Goal: Task Accomplishment & Management: Complete application form

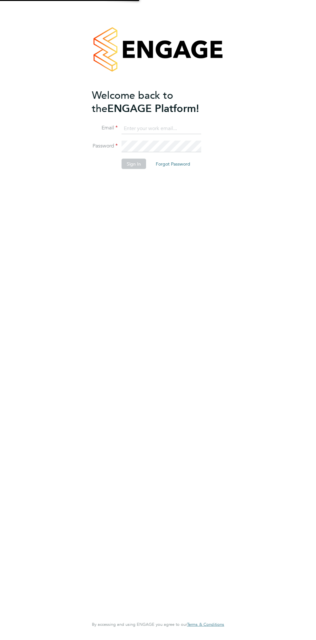
type input "sulliman.peerbacos@ncclondon.ac.uk"
click at [134, 162] on button "Sign In" at bounding box center [134, 163] width 25 height 10
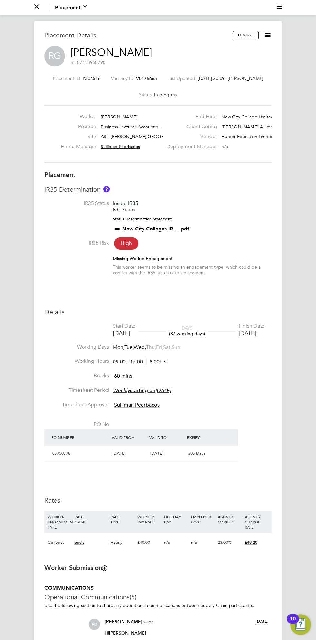
click at [272, 35] on icon at bounding box center [267, 35] width 8 height 8
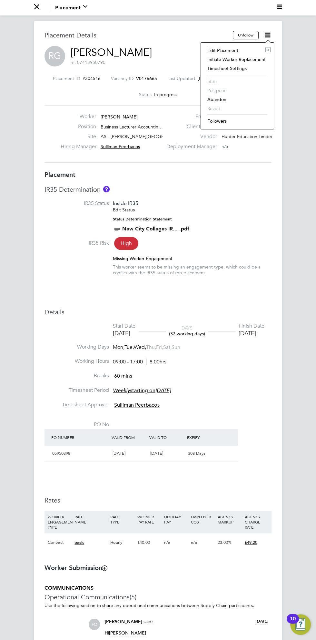
click at [286, 236] on div "All Placements Placement Activity Logs Placement Activity Logs All Placements P…" at bounding box center [158, 487] width 316 height 933
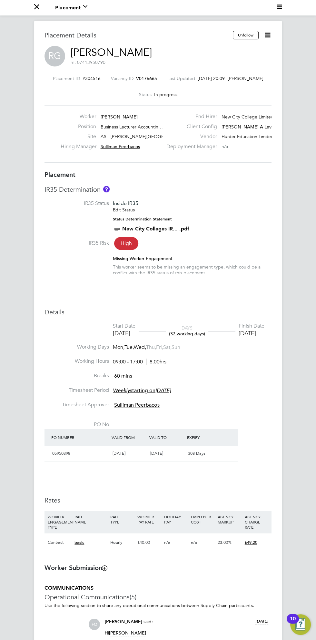
click at [36, 8] on icon "Main navigation" at bounding box center [36, 6] width 5 height 5
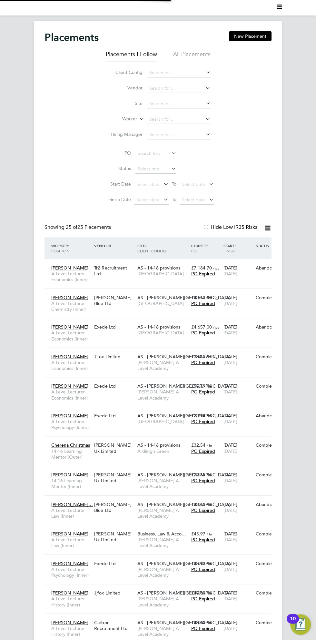
scroll to position [3, 3]
click at [251, 37] on button "New Placement" at bounding box center [250, 36] width 43 height 10
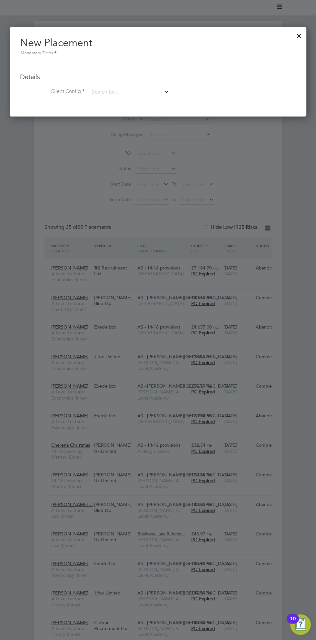
click at [297, 38] on div at bounding box center [299, 34] width 12 height 12
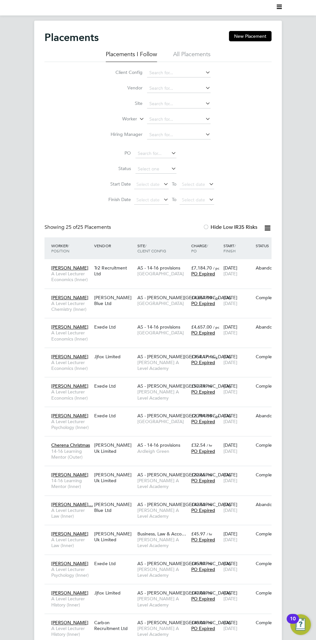
click at [280, 5] on polygon "Main navigation" at bounding box center [279, 5] width 5 height 1
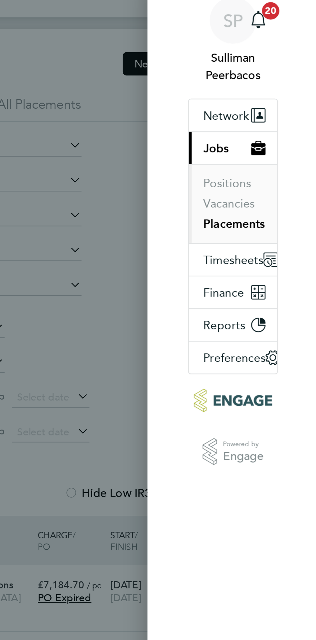
click at [272, 74] on span "Jobs" at bounding box center [270, 74] width 11 height 6
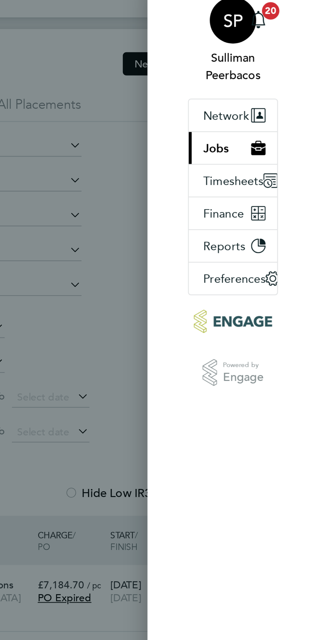
click at [280, 37] on span "Sulliman Peerbacos" at bounding box center [278, 37] width 40 height 15
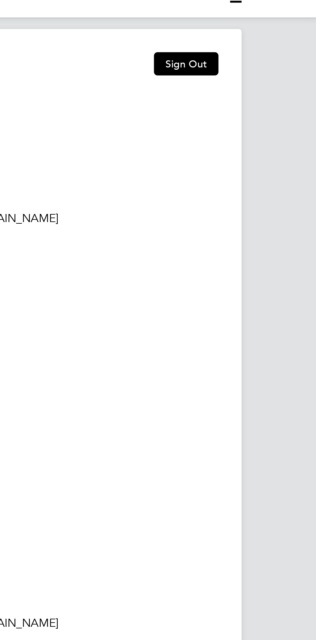
type input "[EMAIL_ADDRESS][DOMAIN_NAME]"
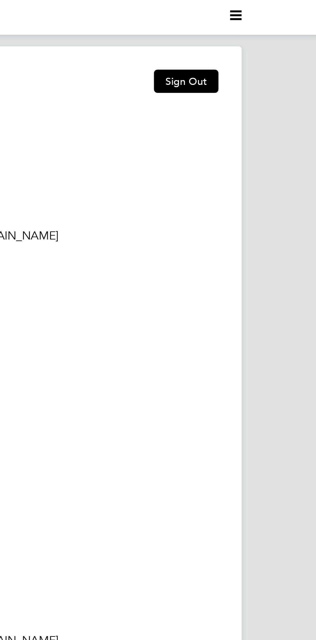
click at [277, 6] on polygon "Main navigation" at bounding box center [279, 6] width 5 height 1
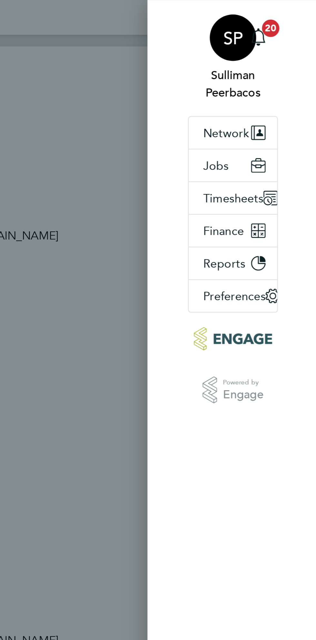
click at [222, 94] on div "[PERSON_NAME] Peerbacos Notifications 20 Applications: Network Sites Workers Jo…" at bounding box center [158, 320] width 316 height 640
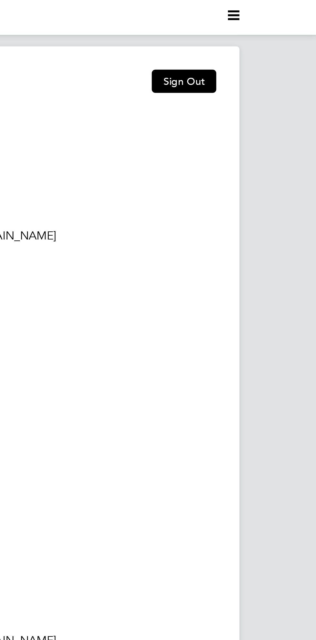
click at [281, 6] on polygon "Main navigation" at bounding box center [279, 6] width 5 height 1
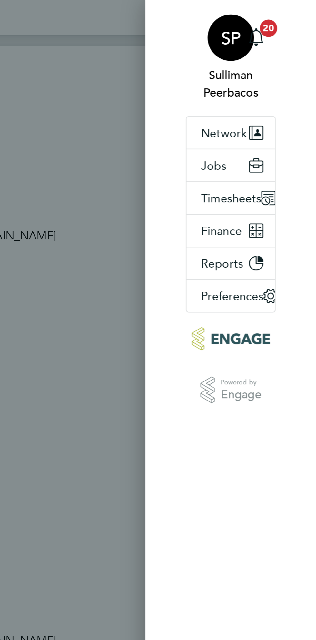
click at [222, 74] on div "[PERSON_NAME] Peerbacos Notifications 20 Applications: Network Sites Workers Jo…" at bounding box center [158, 320] width 316 height 640
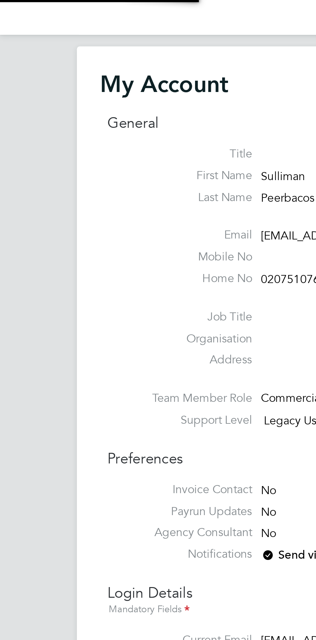
type input "[EMAIL_ADDRESS][DOMAIN_NAME]"
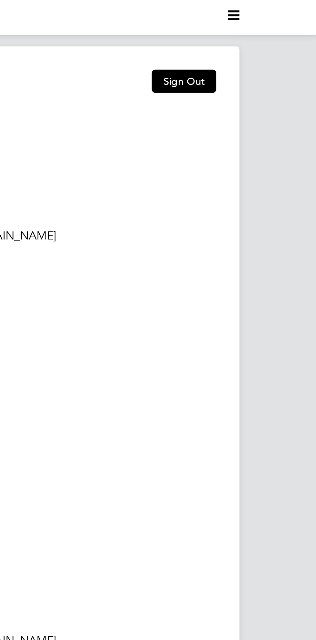
click at [279, 8] on polygon "Main navigation" at bounding box center [279, 8] width 5 height 1
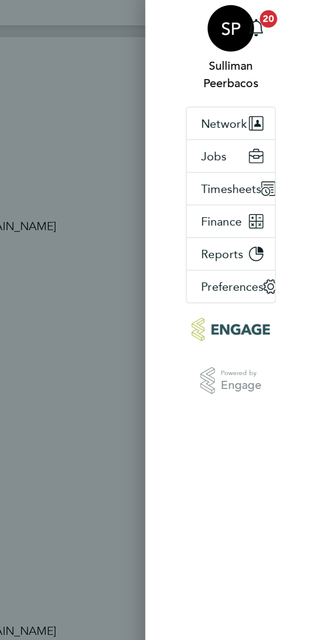
click at [219, 102] on div "[PERSON_NAME] Peerbacos Notifications 20 Applications: Network Sites Workers Jo…" at bounding box center [158, 320] width 316 height 640
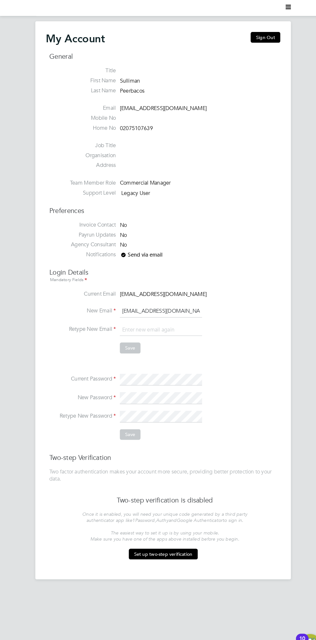
click at [279, 8] on icon "Main navigation" at bounding box center [279, 6] width 5 height 5
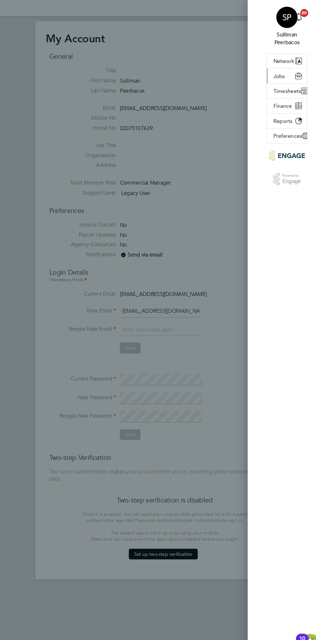
click at [284, 74] on button "Jobs" at bounding box center [277, 73] width 39 height 14
click at [284, 91] on button "Positions" at bounding box center [275, 89] width 21 height 6
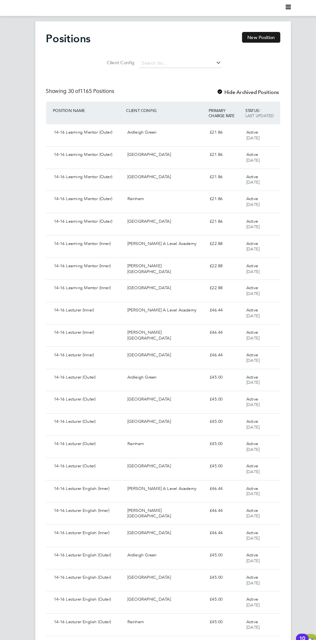
click at [266, 37] on button "New Position" at bounding box center [252, 36] width 37 height 10
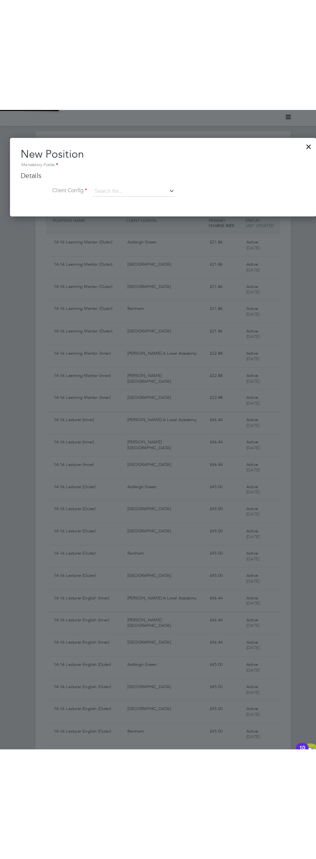
scroll to position [76, 297]
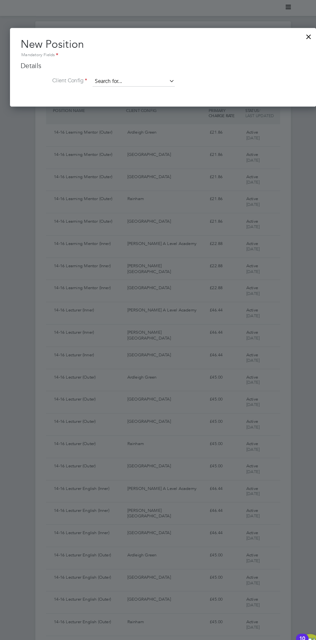
click at [159, 76] on input at bounding box center [130, 79] width 80 height 10
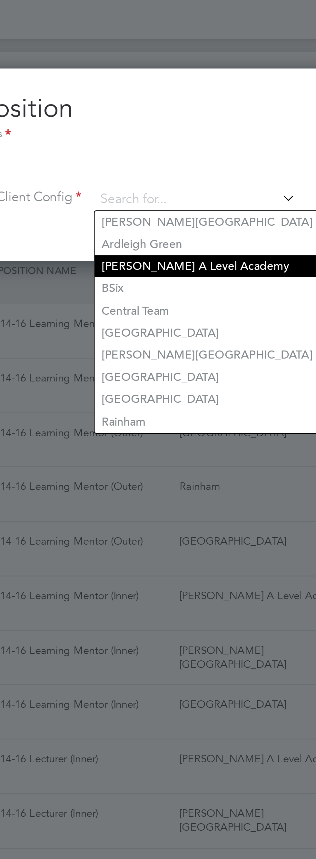
click at [139, 105] on li "[PERSON_NAME] A Level Academy" at bounding box center [134, 105] width 89 height 9
type input "[PERSON_NAME] A Level Academy"
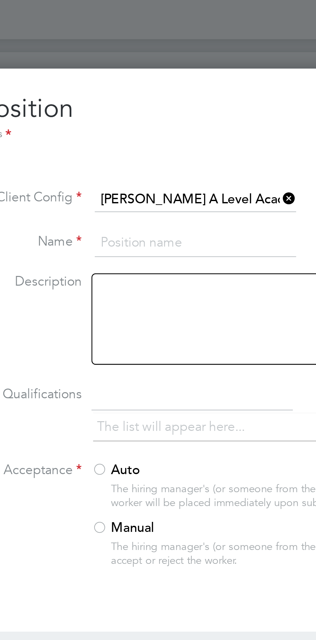
click at [142, 94] on input at bounding box center [130, 96] width 80 height 12
type input "1"
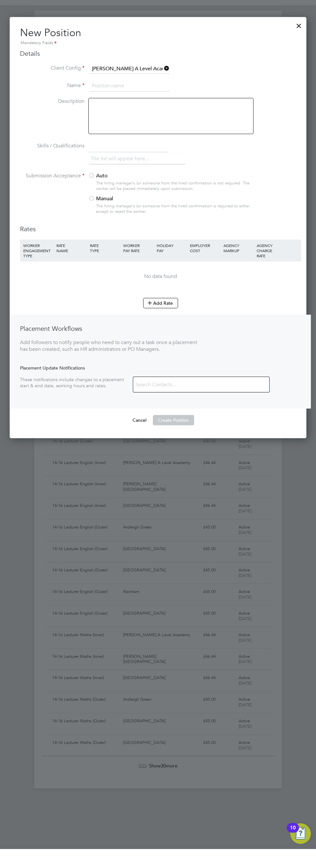
scroll to position [4, 0]
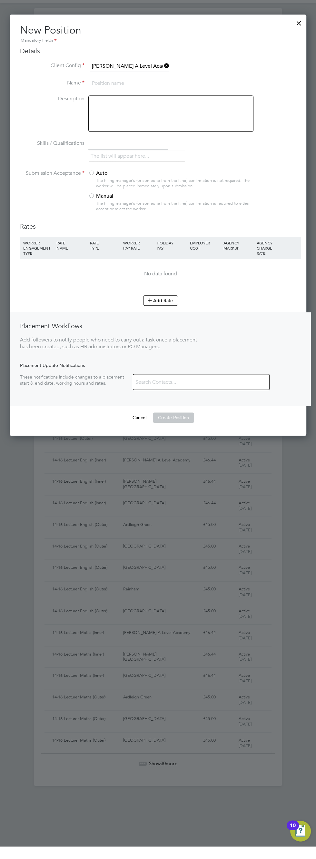
click at [303, 32] on div at bounding box center [299, 34] width 12 height 12
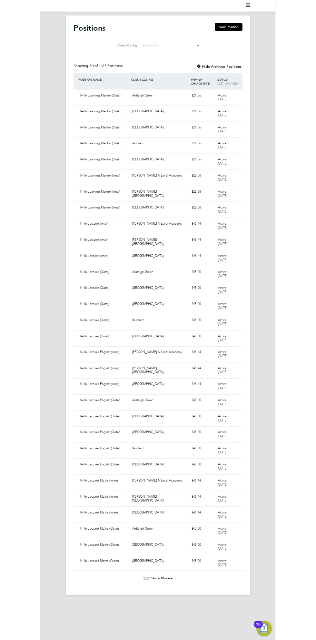
scroll to position [0, 0]
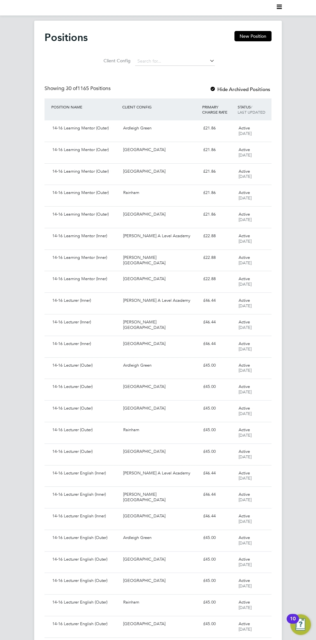
click at [279, 8] on icon "Main navigation" at bounding box center [279, 6] width 5 height 5
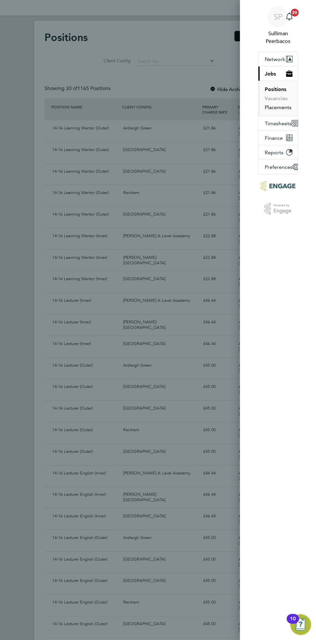
click at [285, 106] on button "Placements" at bounding box center [278, 107] width 27 height 6
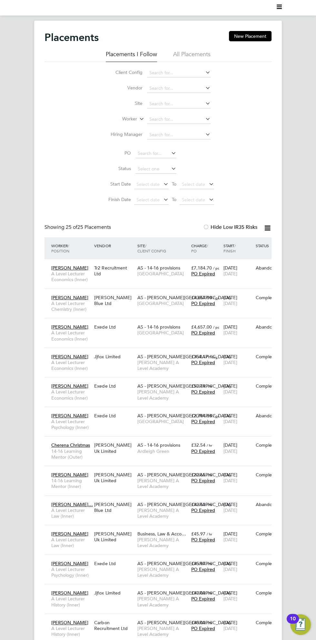
click at [292, 5] on nav "Current page:" at bounding box center [158, 7] width 316 height 15
click at [281, 5] on polygon "Main navigation" at bounding box center [279, 5] width 5 height 1
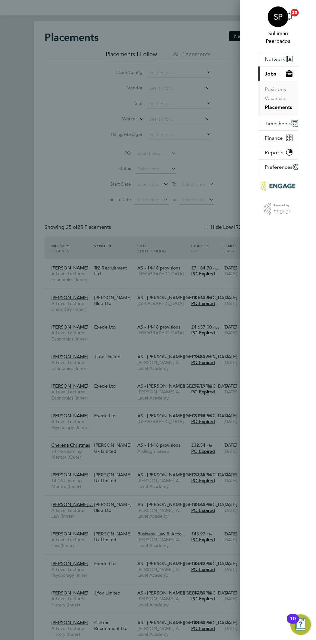
click at [279, 9] on div "SP" at bounding box center [278, 16] width 21 height 21
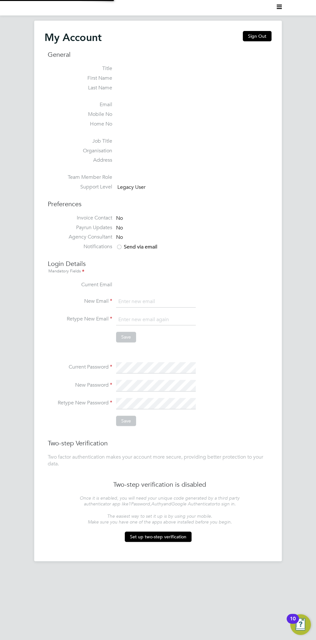
type input "[EMAIL_ADDRESS][DOMAIN_NAME]"
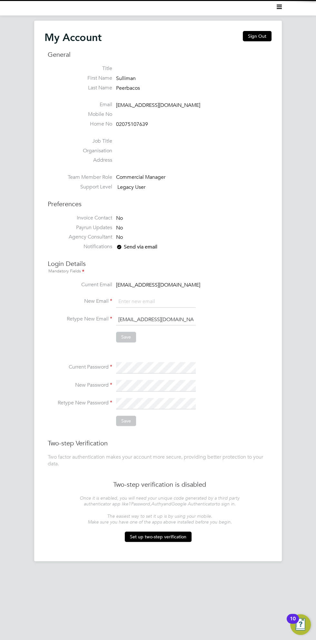
click at [279, 7] on polygon "Main navigation" at bounding box center [279, 6] width 5 height 1
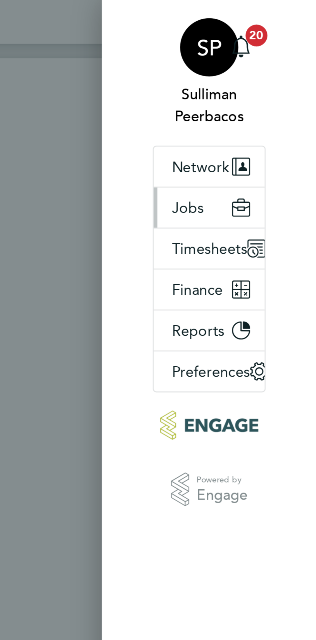
click at [273, 75] on span "Jobs" at bounding box center [270, 74] width 11 height 6
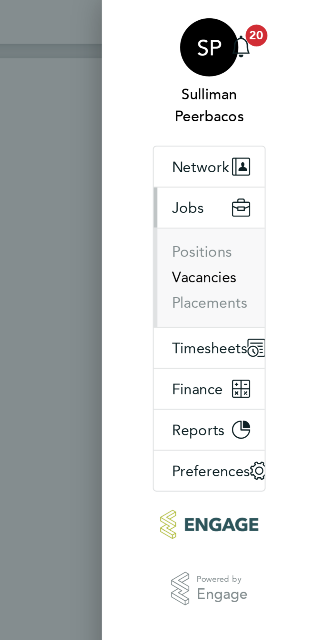
click at [283, 99] on button "Vacancies" at bounding box center [276, 98] width 23 height 6
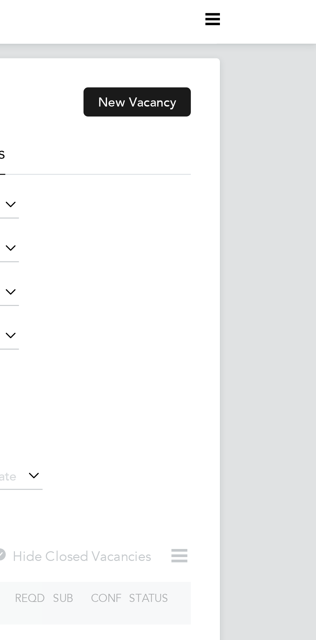
click at [259, 37] on button "New Vacancy" at bounding box center [252, 36] width 38 height 10
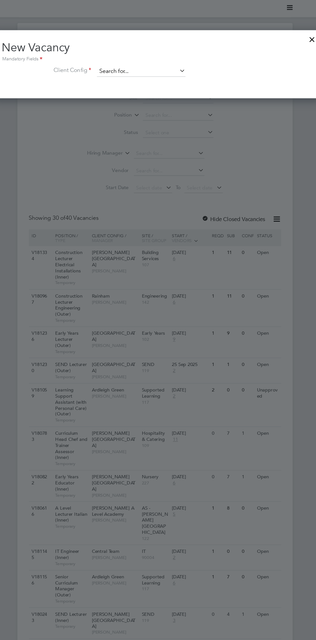
click at [174, 63] on input at bounding box center [146, 64] width 80 height 10
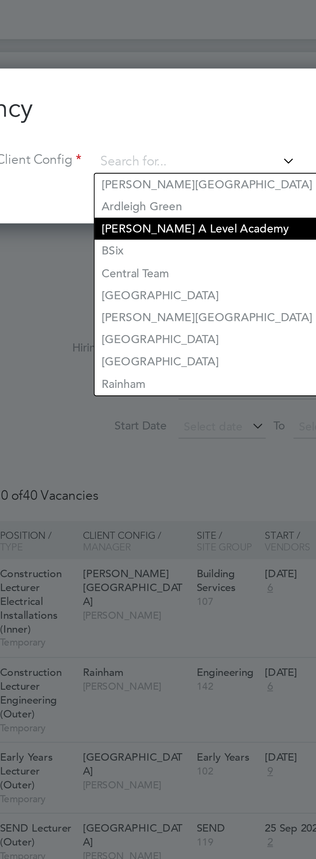
click at [145, 89] on li "[PERSON_NAME] A Level Academy" at bounding box center [150, 90] width 89 height 9
type input "[PERSON_NAME] A Level Academy"
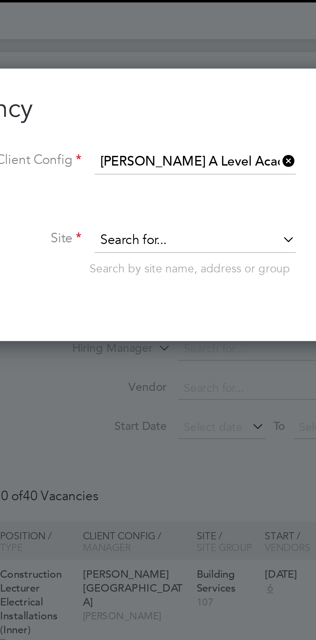
click at [172, 96] on input at bounding box center [146, 95] width 80 height 10
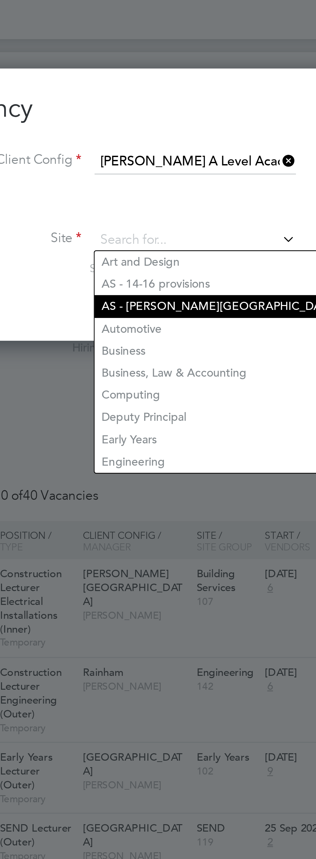
click at [150, 124] on li "AS - [PERSON_NAME][GEOGRAPHIC_DATA]" at bounding box center [155, 121] width 98 height 9
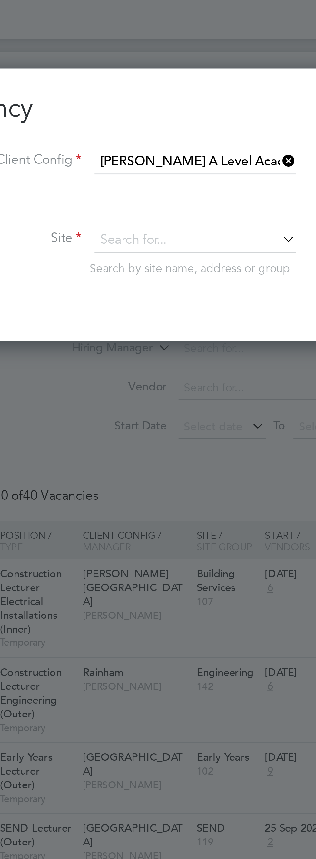
type input "AS - [PERSON_NAME][GEOGRAPHIC_DATA]"
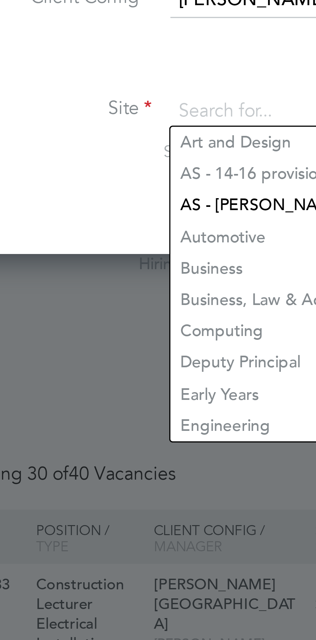
click at [89, 122] on div "New Vacancy Mandatory Fields Client Config [PERSON_NAME] A Level Academy Site I…" at bounding box center [158, 81] width 297 height 108
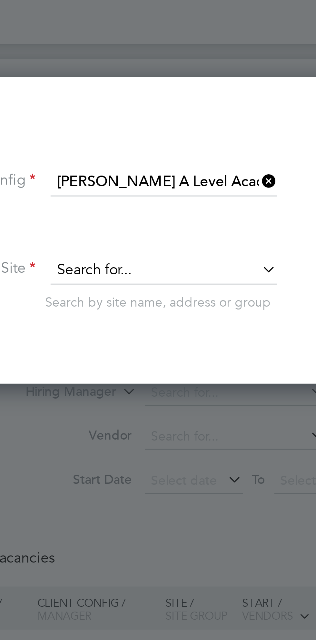
click at [172, 95] on input at bounding box center [146, 95] width 80 height 10
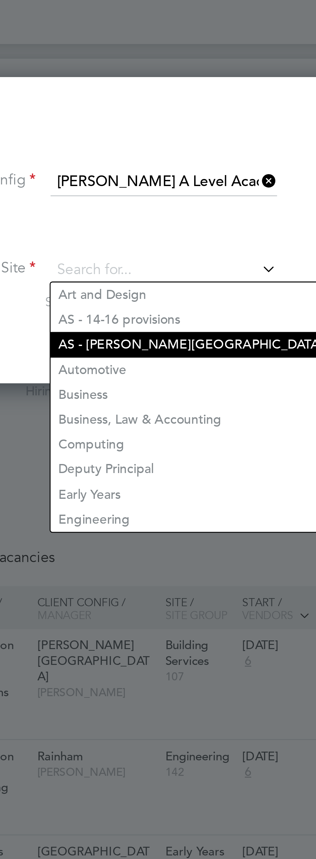
click at [149, 120] on li "AS - [PERSON_NAME][GEOGRAPHIC_DATA]" at bounding box center [155, 121] width 98 height 9
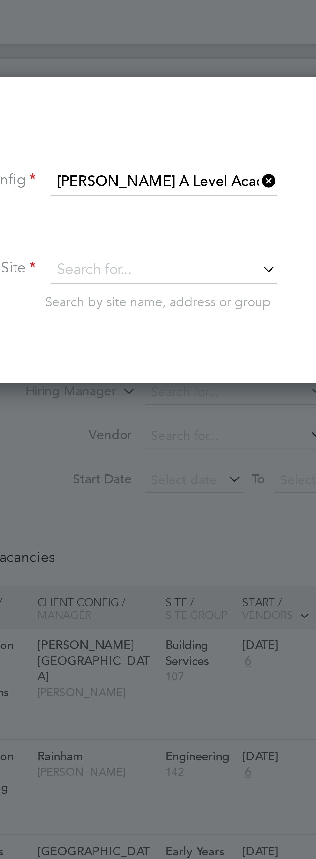
type input "AS - [PERSON_NAME][GEOGRAPHIC_DATA]"
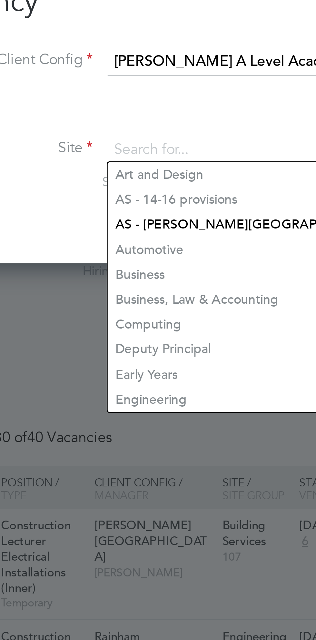
scroll to position [3, 3]
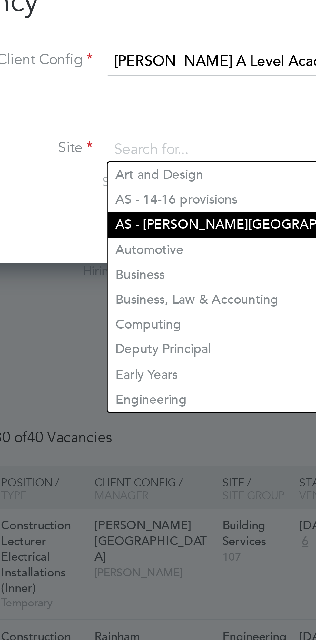
click at [145, 121] on li "AS - [PERSON_NAME][GEOGRAPHIC_DATA]" at bounding box center [158, 121] width 105 height 9
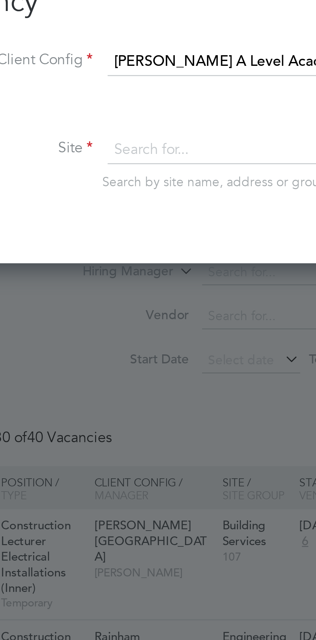
type input "AS - [PERSON_NAME][GEOGRAPHIC_DATA]"
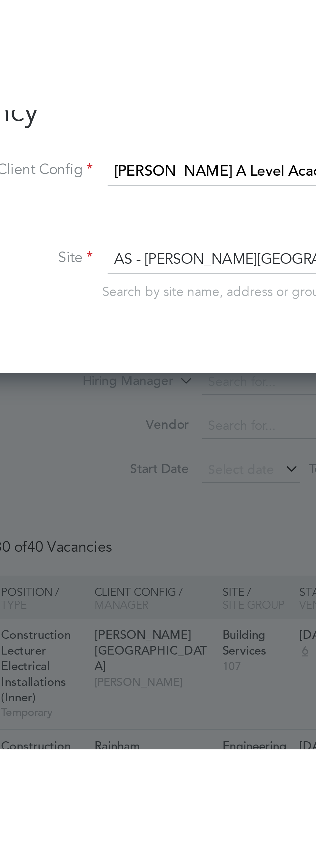
scroll to position [238, 297]
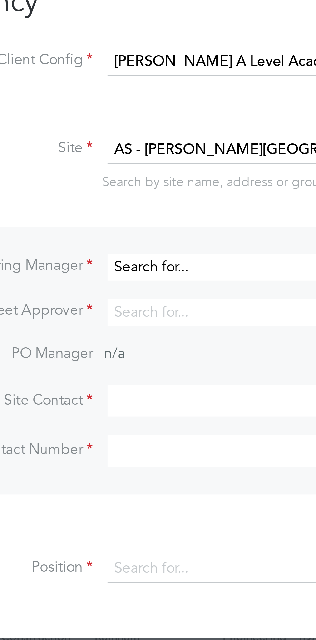
click at [145, 136] on input at bounding box center [146, 136] width 80 height 9
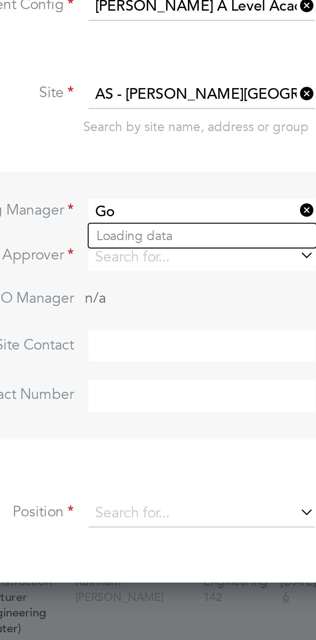
type input "G"
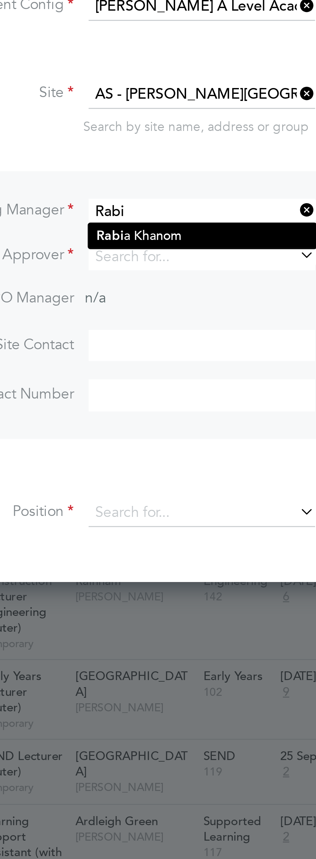
click at [151, 146] on li "Rabi a Khanom" at bounding box center [146, 144] width 80 height 9
type input "[PERSON_NAME]"
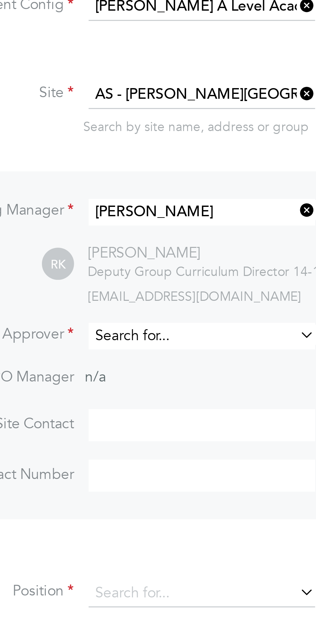
click at [162, 181] on input at bounding box center [146, 179] width 80 height 9
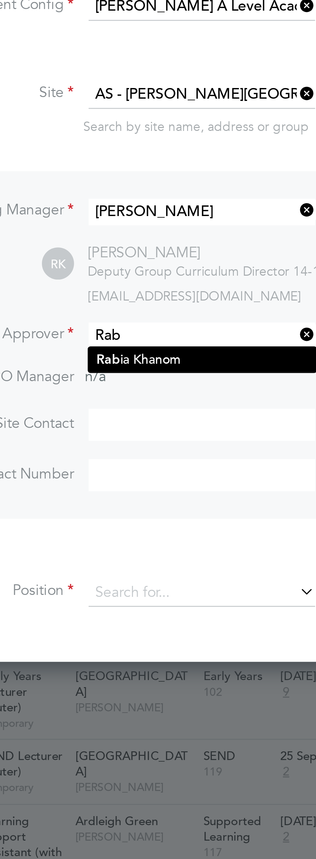
click at [148, 190] on li "Rab ia Khanom" at bounding box center [146, 188] width 80 height 9
type input "[PERSON_NAME]"
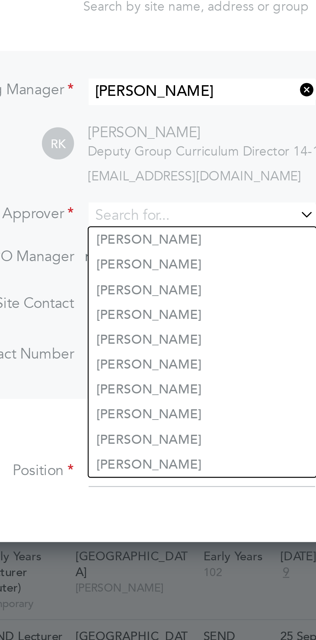
click at [121, 285] on div "New Vacancy Mandatory Fields Client Config [PERSON_NAME] A Level Academy Site I…" at bounding box center [158, 160] width 297 height 267
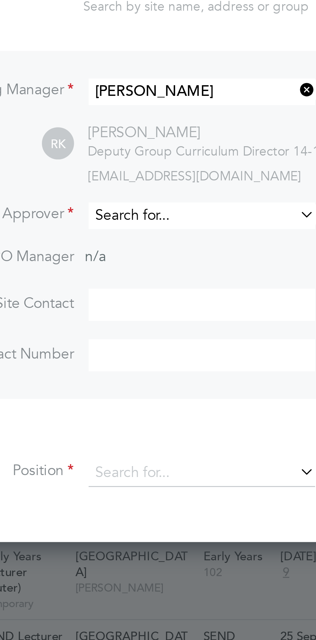
click at [161, 180] on input at bounding box center [146, 179] width 80 height 9
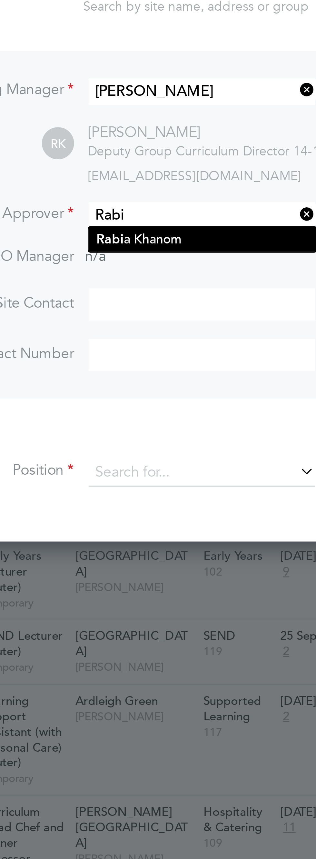
click at [149, 184] on li "Rabi a Khanom" at bounding box center [146, 188] width 80 height 9
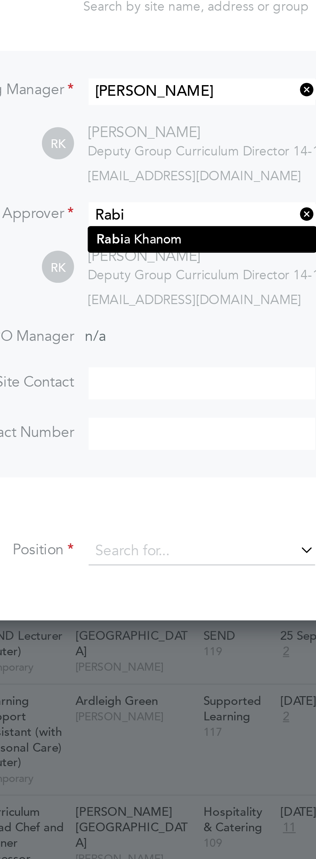
type input "[PERSON_NAME]"
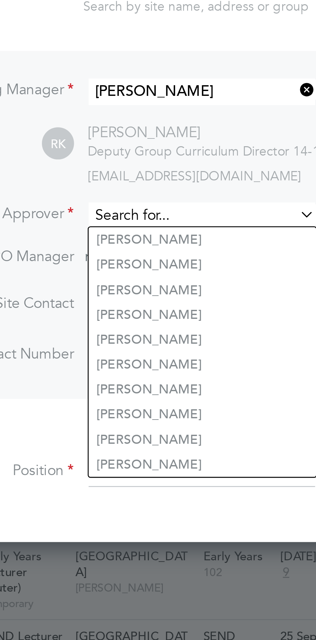
click at [149, 177] on input at bounding box center [146, 179] width 80 height 9
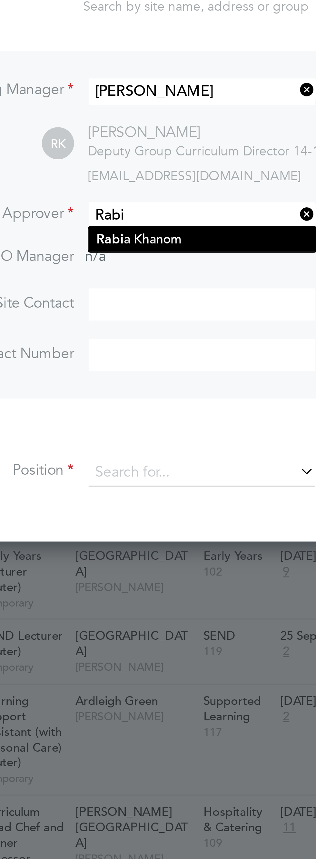
click at [148, 188] on li "Rabi a Khanom" at bounding box center [146, 188] width 80 height 9
type input "[PERSON_NAME]"
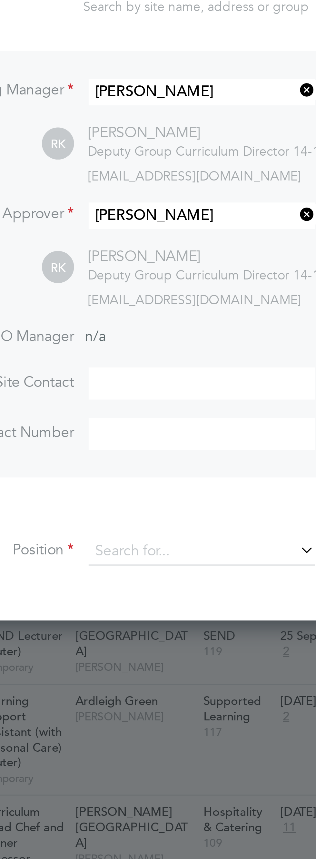
scroll to position [294, 297]
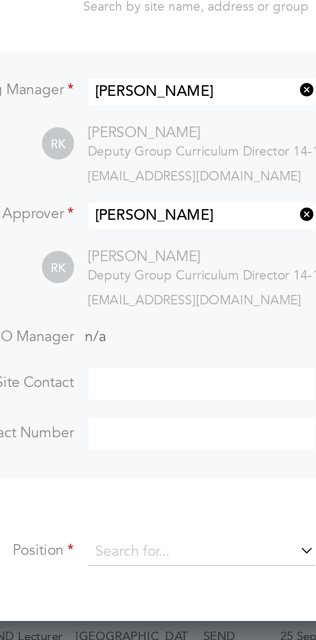
click at [141, 240] on input at bounding box center [146, 238] width 80 height 11
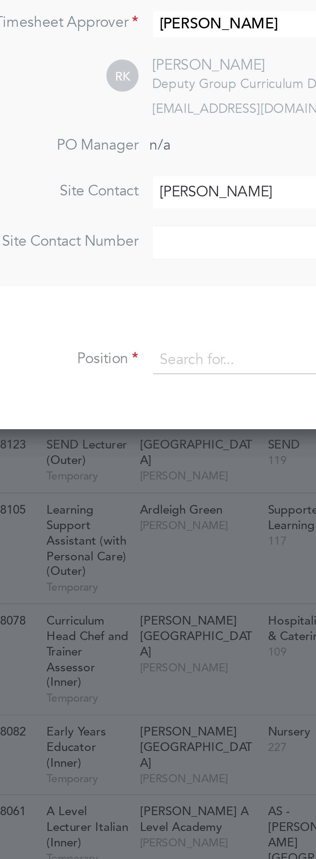
type input "[PERSON_NAME]"
click at [123, 259] on input at bounding box center [146, 256] width 80 height 11
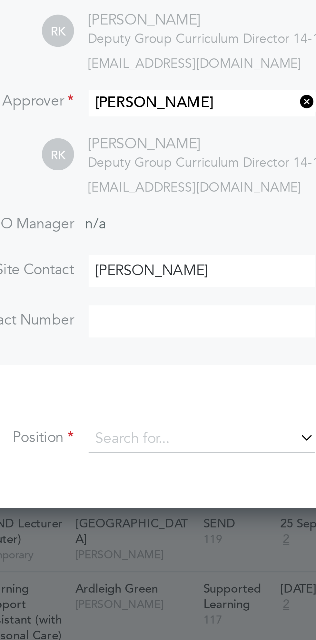
click at [126, 258] on input at bounding box center [146, 256] width 80 height 11
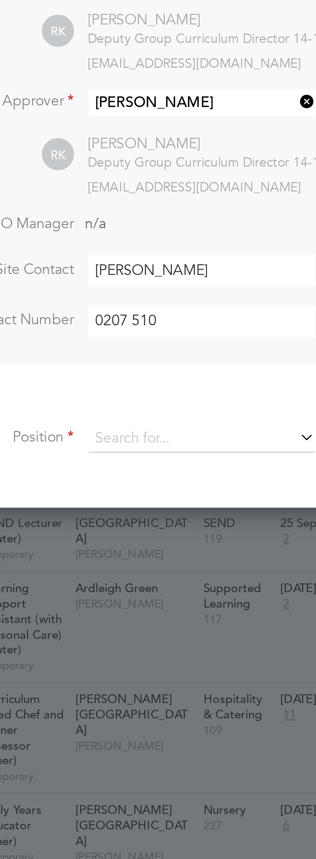
paste input "107854"
click at [140, 255] on input "0207 510 107854" at bounding box center [146, 256] width 80 height 11
click at [136, 255] on input "0207 510 107854" at bounding box center [146, 256] width 80 height 11
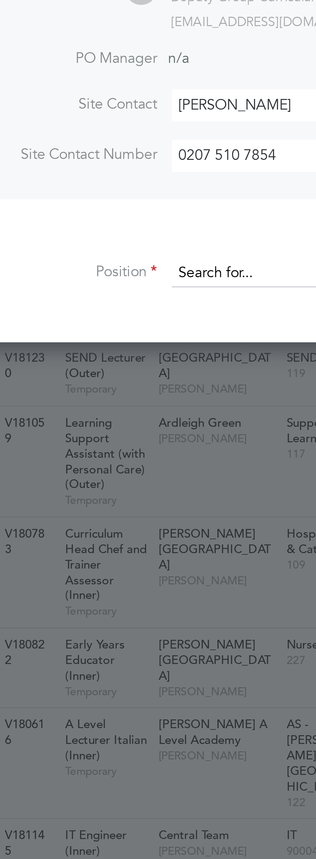
type input "0207 510 7854"
click at [130, 300] on input at bounding box center [146, 298] width 80 height 10
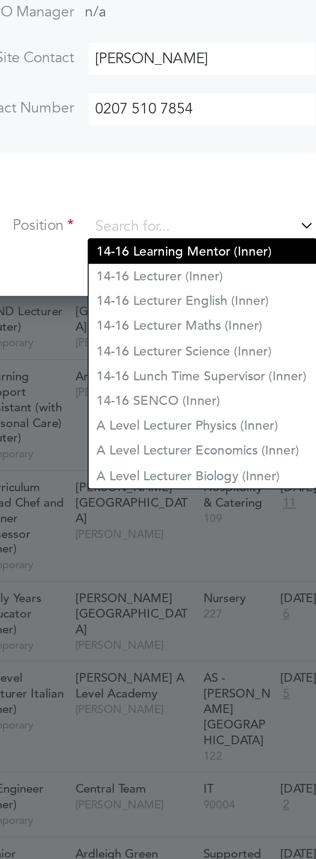
click at [161, 308] on li "14-16 Learning Mentor (Inner)" at bounding box center [146, 306] width 80 height 9
type input "14-16 Learning Mentor (Inner)"
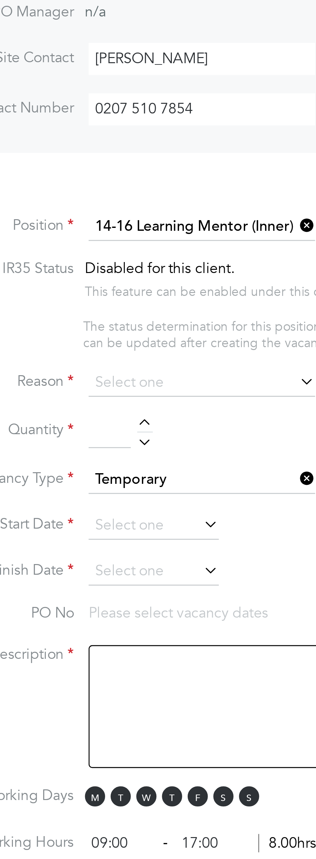
scroll to position [3, 3]
type textarea "LOREMIP DO SIT: • Am cons ad elit se d eius temporinci utlabore etd magn aliqua…"
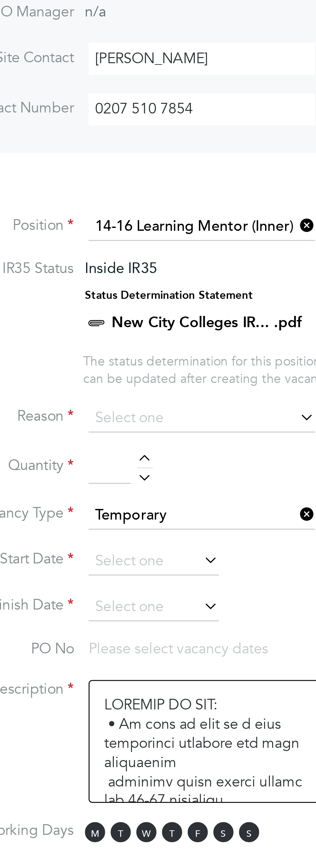
scroll to position [19, 34]
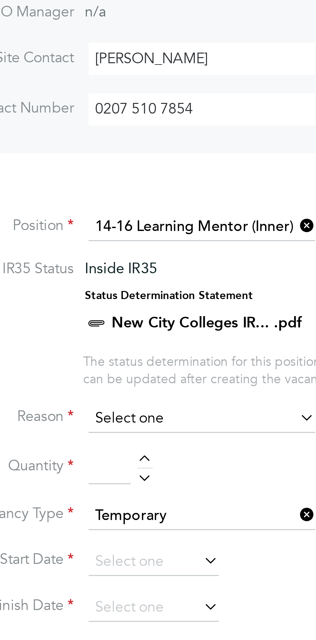
click at [152, 365] on input at bounding box center [146, 366] width 80 height 10
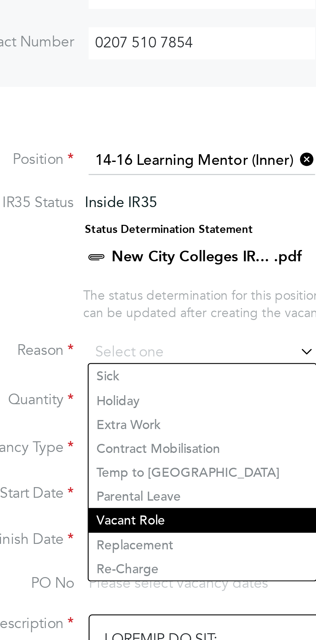
click at [135, 426] on li "Vacant Role" at bounding box center [146, 424] width 80 height 8
type input "Vacant Role"
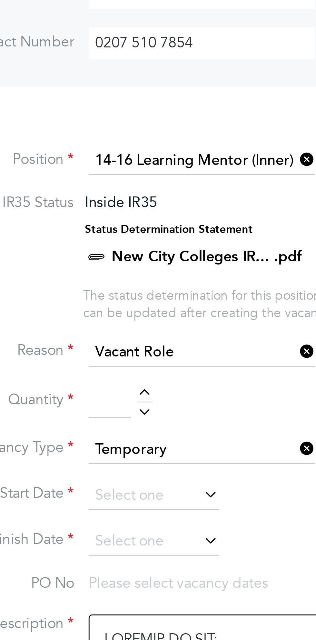
click at [114, 384] on input at bounding box center [113, 383] width 15 height 12
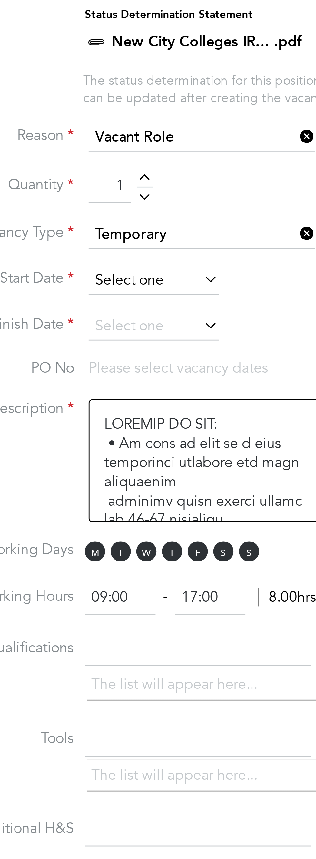
type input "1"
click at [145, 414] on input at bounding box center [129, 416] width 46 height 10
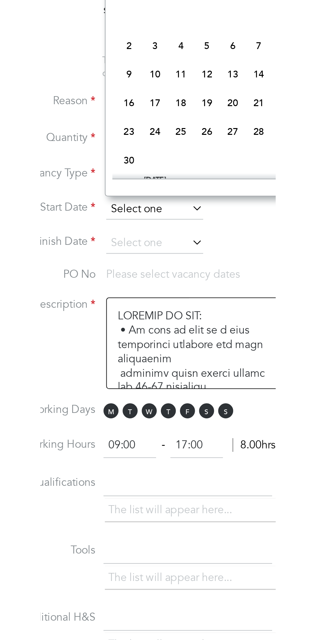
scroll to position [235, 0]
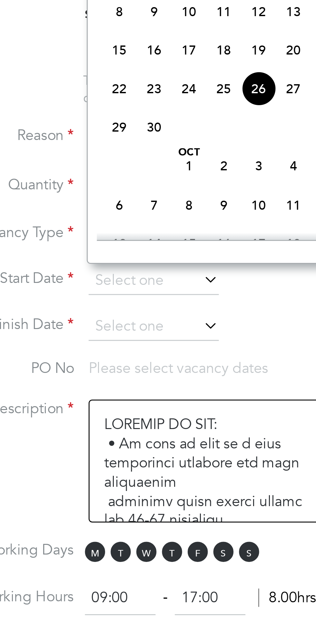
click at [113, 365] on span "29" at bounding box center [116, 361] width 12 height 12
type input "[DATE]"
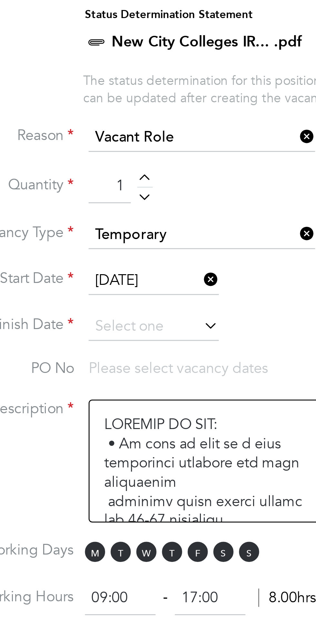
click at [145, 433] on icon at bounding box center [145, 431] width 0 height 9
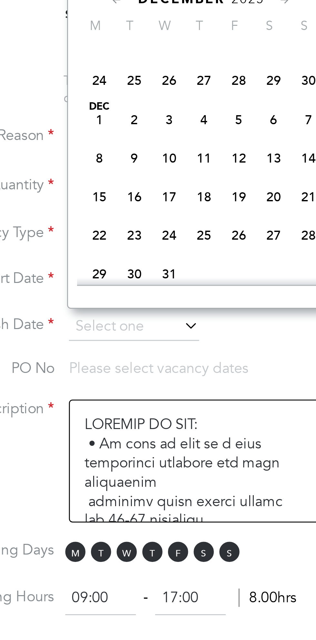
scroll to position [403, 0]
click at [165, 391] on span "19" at bounding box center [165, 386] width 12 height 12
type input "[DATE]"
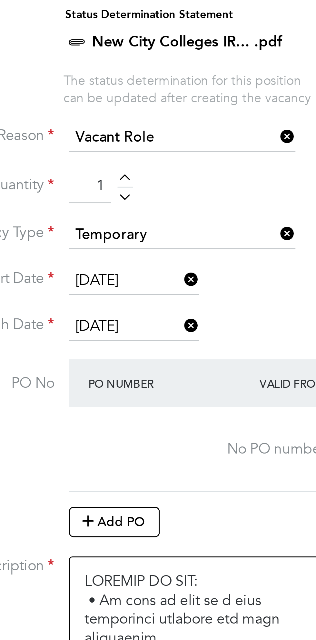
scroll to position [1043, 297]
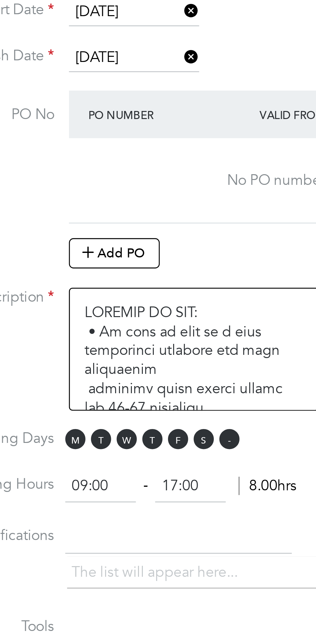
click at [164, 562] on span "S" at bounding box center [162, 565] width 7 height 7
click at [152, 564] on span "S" at bounding box center [153, 565] width 7 height 7
click at [143, 564] on span "F" at bounding box center [144, 565] width 7 height 7
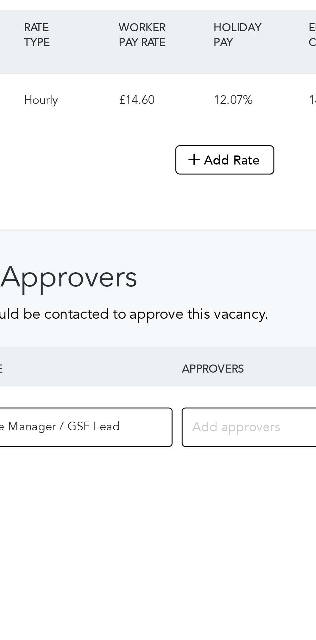
scroll to position [311, 0]
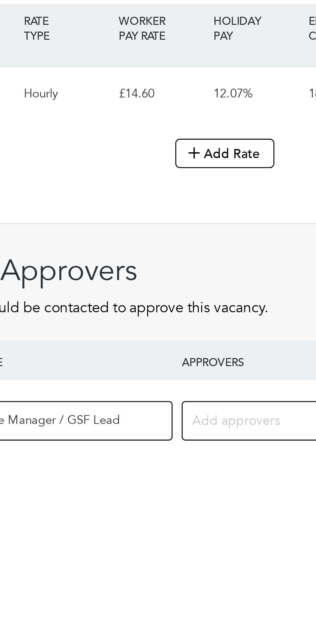
click at [169, 622] on input at bounding box center [186, 624] width 74 height 8
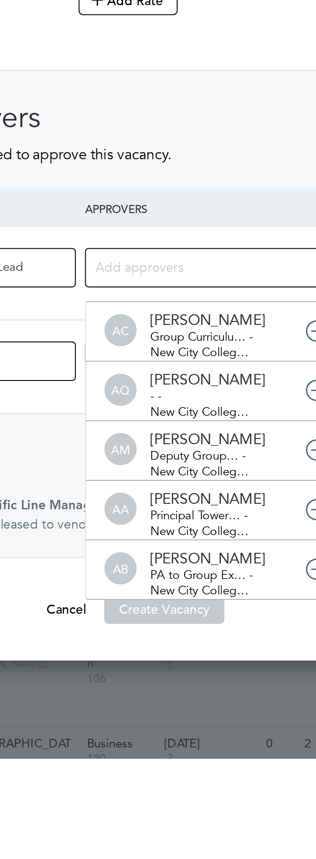
scroll to position [3, 3]
type input "Coll"
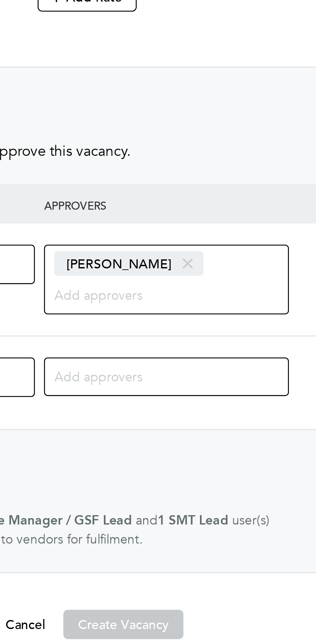
click at [194, 508] on span at bounding box center [195, 507] width 9 height 12
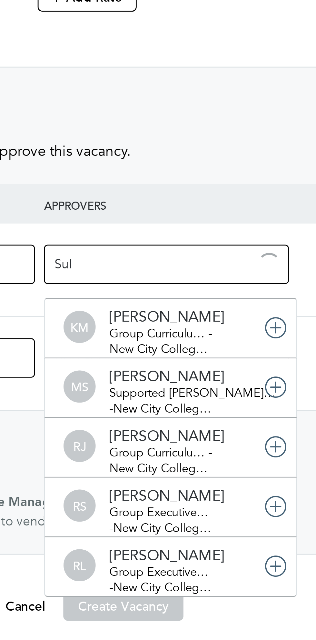
type input "Sull"
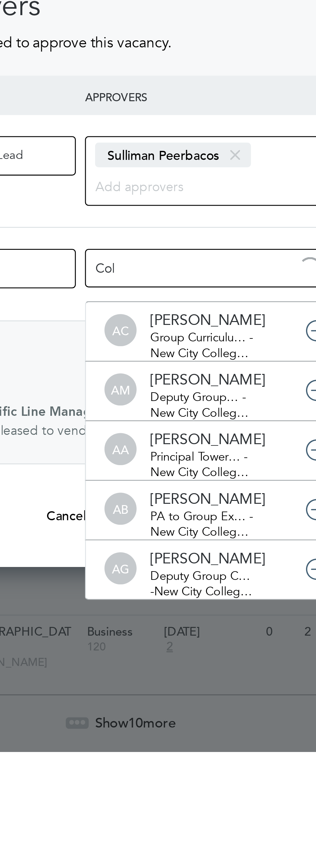
type input "Coll"
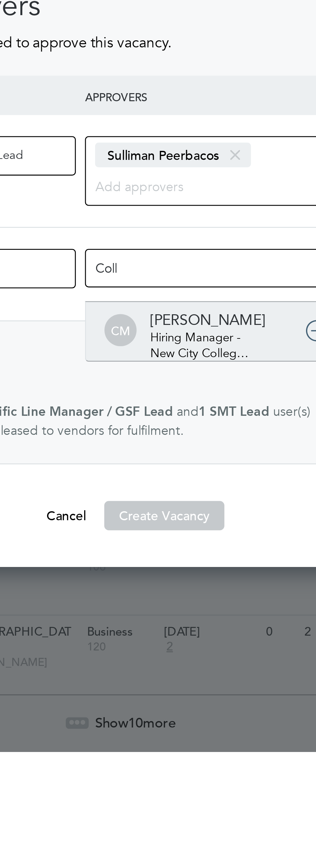
click at [198, 639] on div "[PERSON_NAME] Hiring Manager - [GEOGRAPHIC_DATA] Colleg…" at bounding box center [190, 711] width 45 height 14
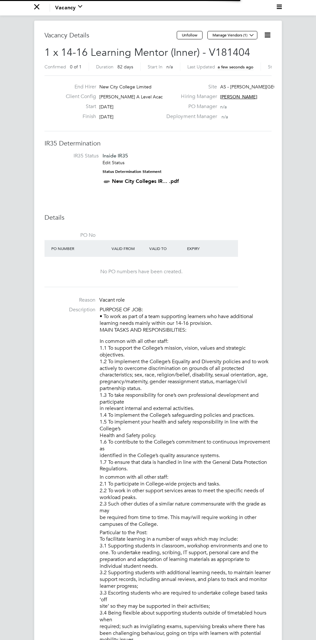
scroll to position [19, 36]
click at [267, 38] on icon at bounding box center [267, 35] width 8 height 8
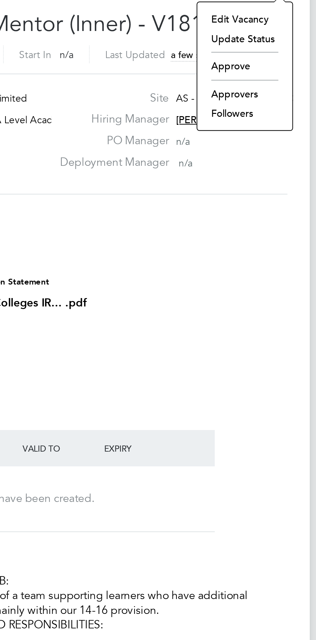
click at [255, 72] on li "Approve" at bounding box center [251, 71] width 37 height 9
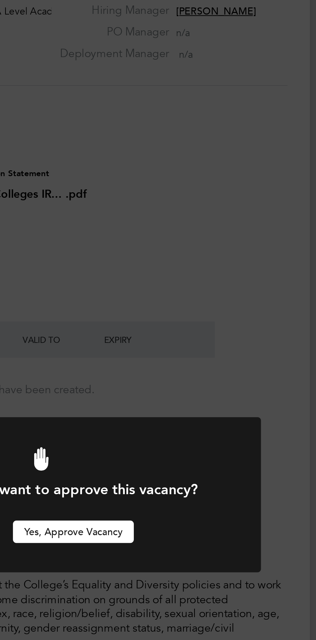
click at [186, 340] on button "Yes, Approve Vacancy" at bounding box center [173, 337] width 56 height 10
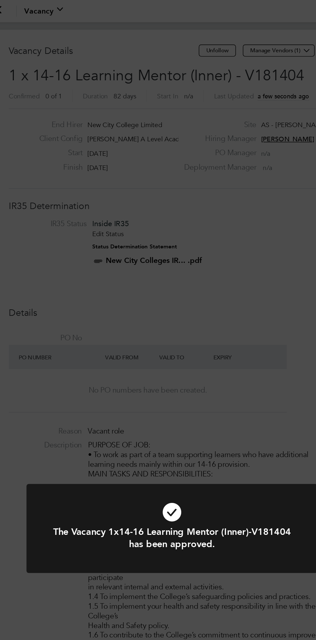
click at [203, 174] on div "The Vacancy 1x14-16 Learning Mentor (Inner)-V181404 has been approved. Cancel O…" at bounding box center [158, 320] width 316 height 640
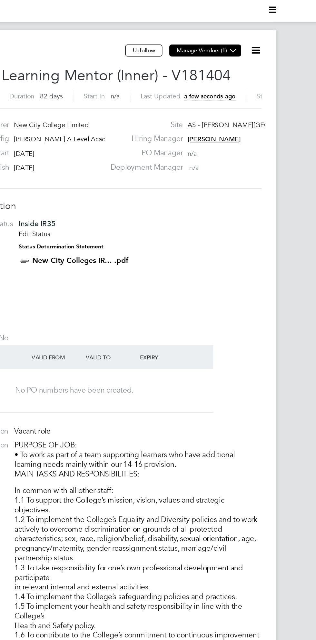
click at [252, 35] on icon at bounding box center [251, 35] width 5 height 5
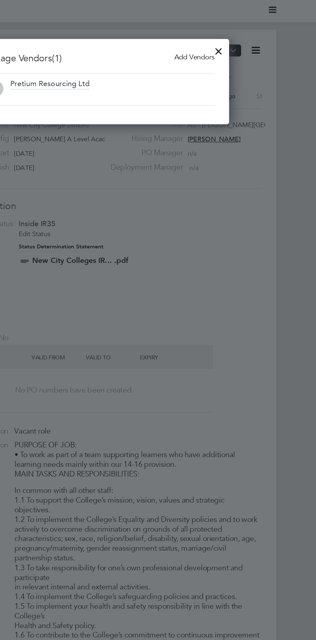
scroll to position [59, 182]
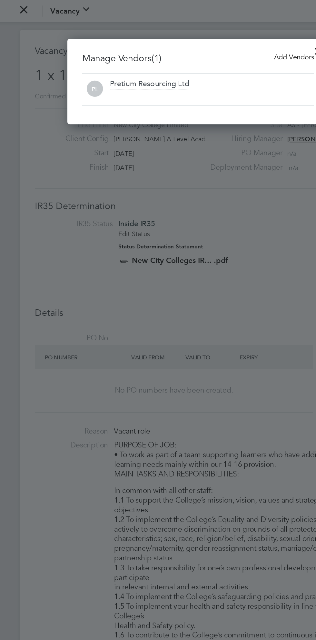
click at [221, 38] on span "Add Vendors" at bounding box center [225, 39] width 28 height 6
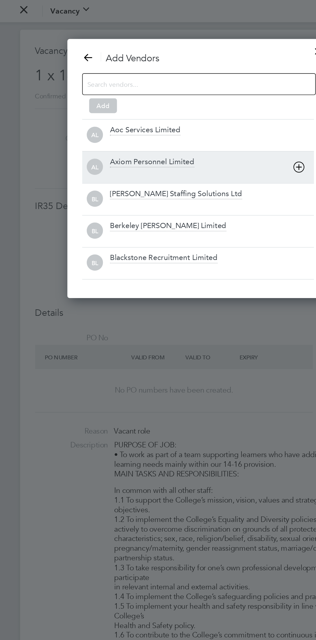
click at [152, 115] on div "Axiom Personnel Limited" at bounding box center [126, 112] width 59 height 7
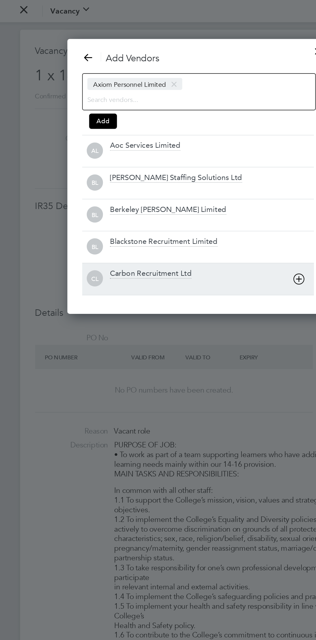
click at [154, 190] on div "Carbon Recruitment Ltd" at bounding box center [168, 194] width 142 height 14
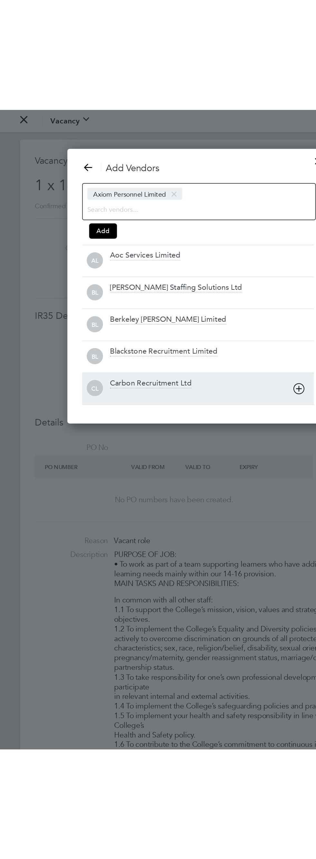
scroll to position [191, 236]
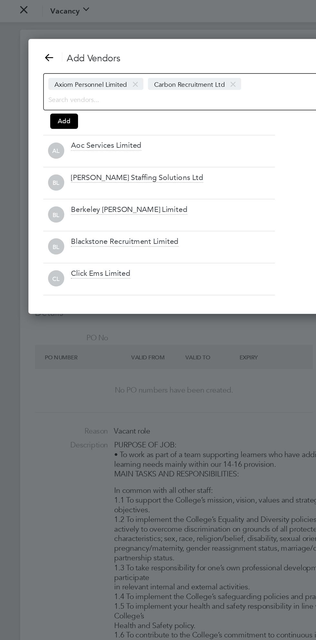
click at [210, 71] on input at bounding box center [153, 69] width 198 height 8
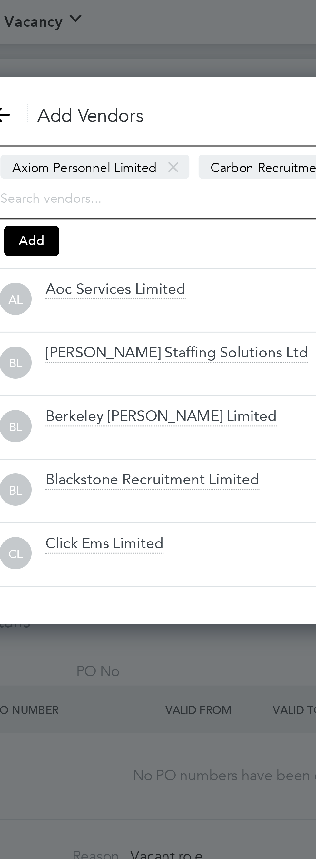
click at [130, 71] on input at bounding box center [153, 69] width 198 height 8
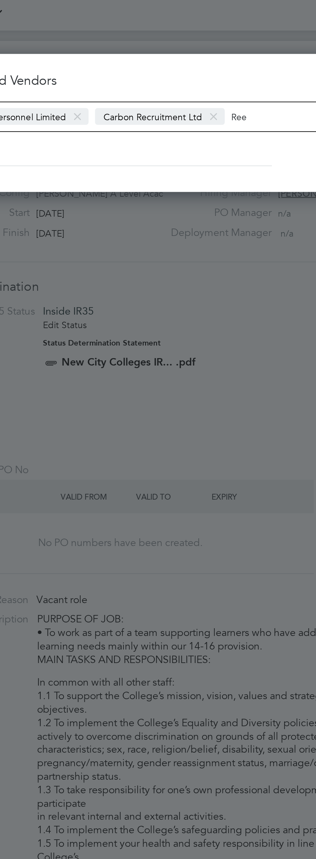
scroll to position [180, 225]
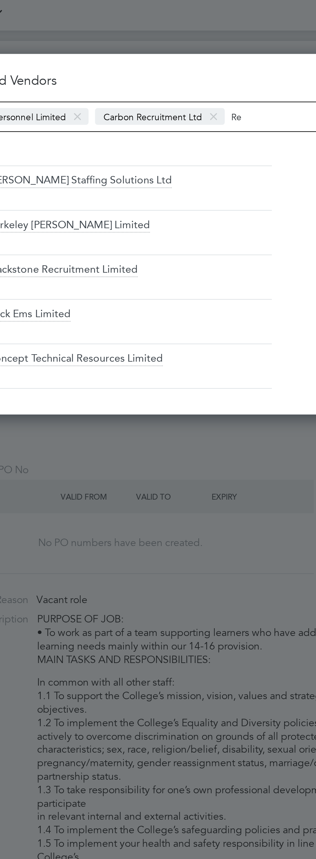
type input "R"
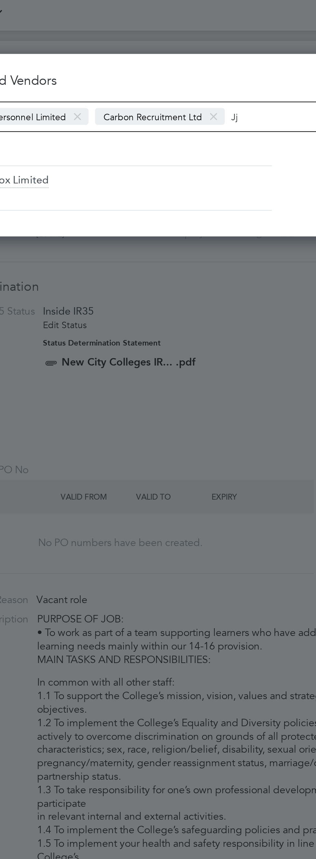
scroll to position [91, 225]
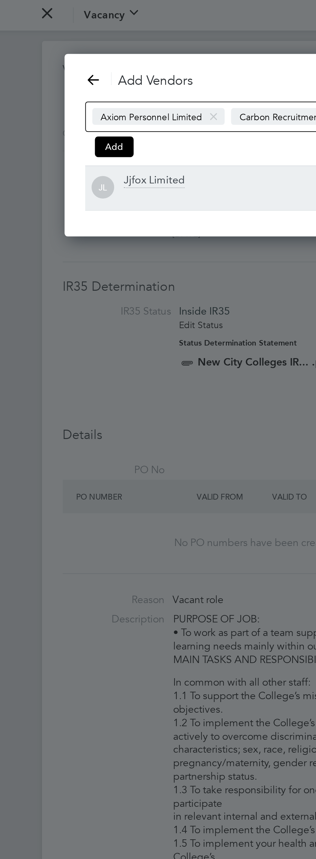
type input "Jjfox"
click at [96, 94] on div "Jjfox Limited" at bounding box center [146, 94] width 142 height 14
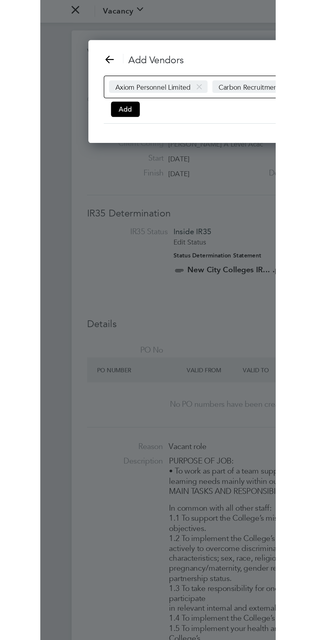
scroll to position [69, 270]
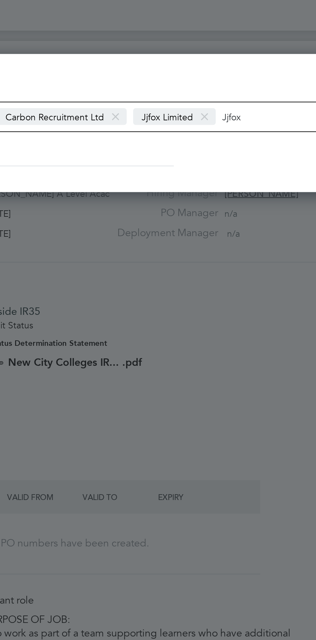
click at [235, 61] on input "Jjfox" at bounding box center [239, 58] width 40 height 8
type input "J"
type input "Gunter"
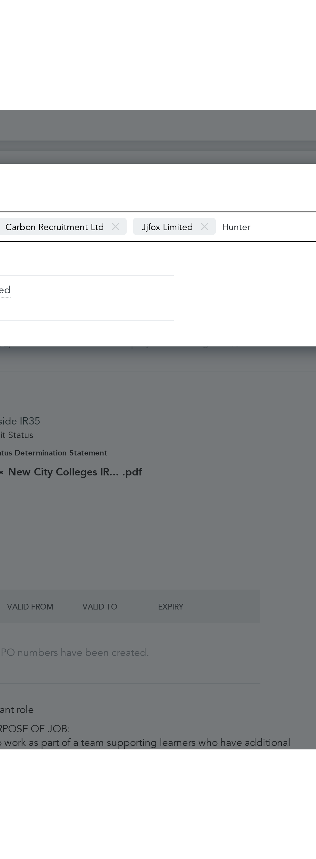
scroll to position [91, 270]
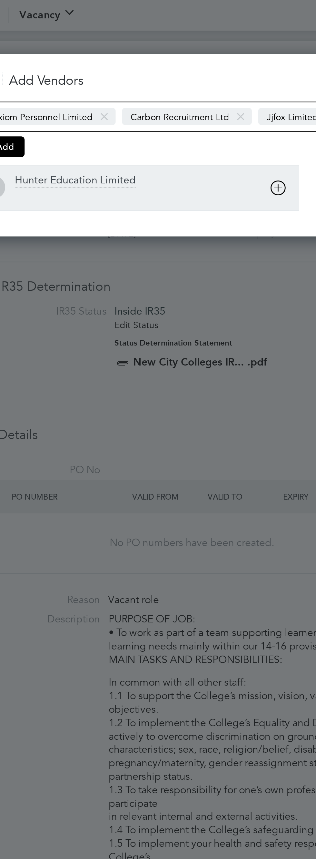
type input "Hunter"
click at [107, 90] on div "Hunter Education Limited" at bounding box center [83, 90] width 60 height 7
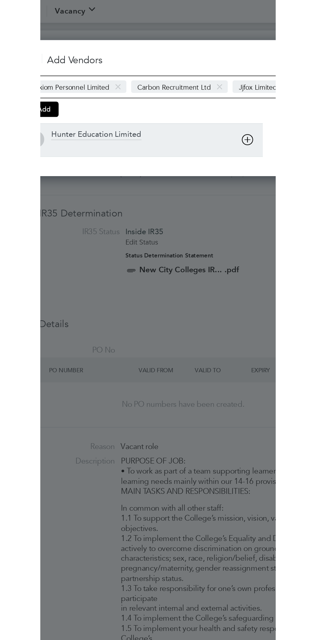
scroll to position [80, 297]
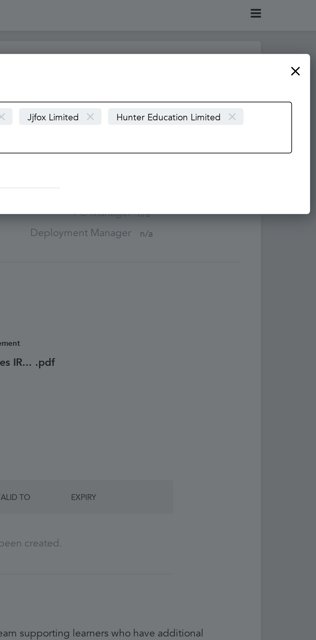
click at [284, 58] on div "Axiom Personnel Limited Carbon Recruitment Ltd Jjfox Limited Hunter Education L…" at bounding box center [158, 64] width 277 height 26
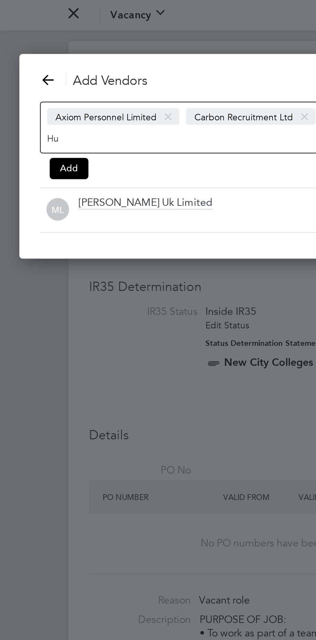
scroll to position [3, 3]
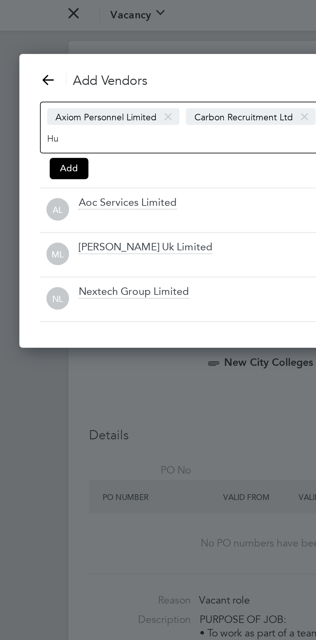
type input "H"
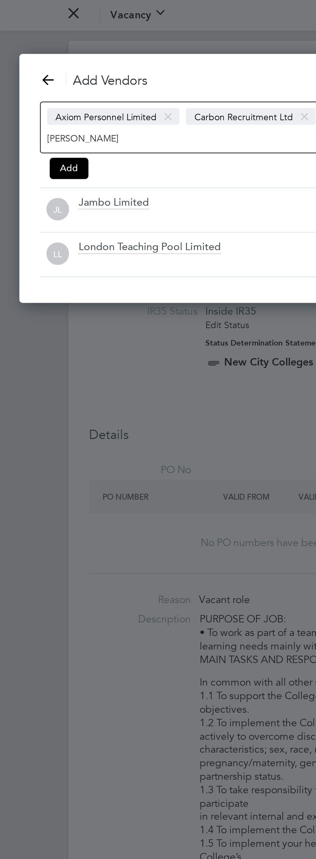
type input "Ja"
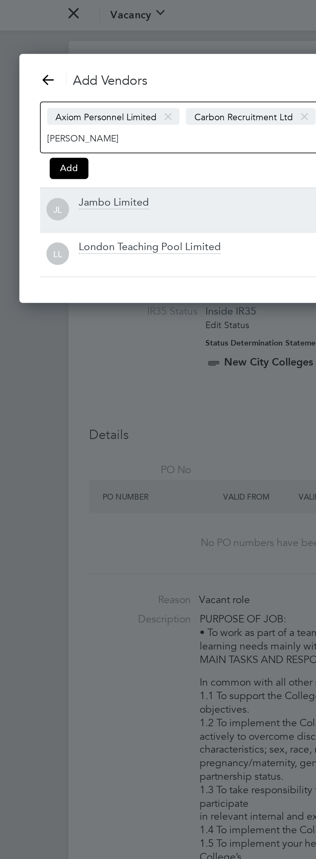
click at [114, 106] on div at bounding box center [110, 109] width 142 height 6
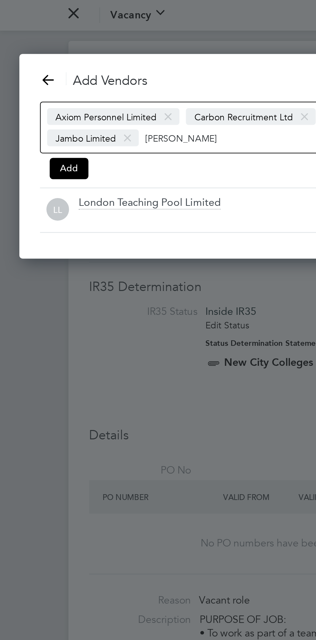
click at [105, 71] on input "Ja" at bounding box center [93, 69] width 40 height 8
type input "J"
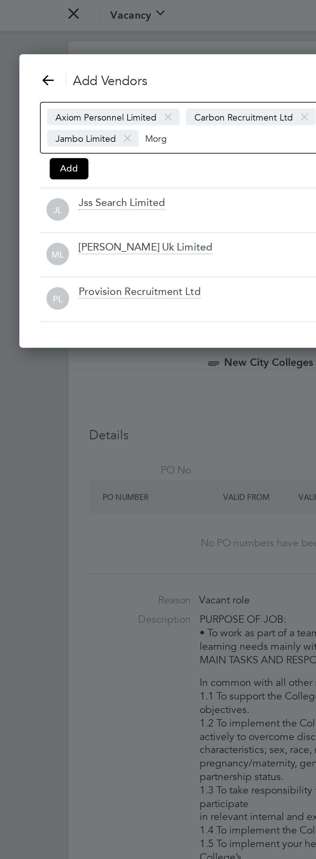
scroll to position [3, 3]
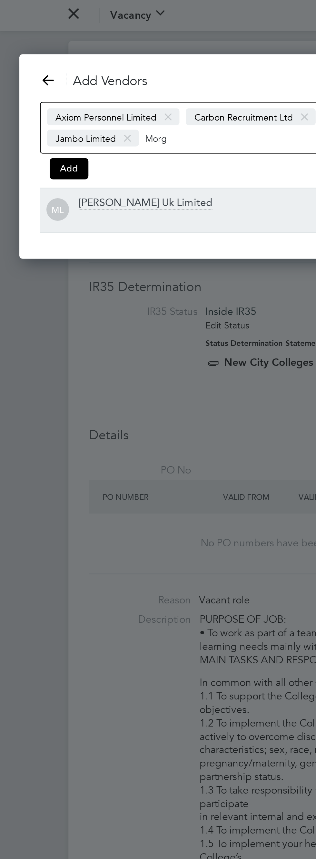
type input "Morg"
click at [100, 100] on div "[PERSON_NAME] Uk Limited" at bounding box center [110, 105] width 142 height 14
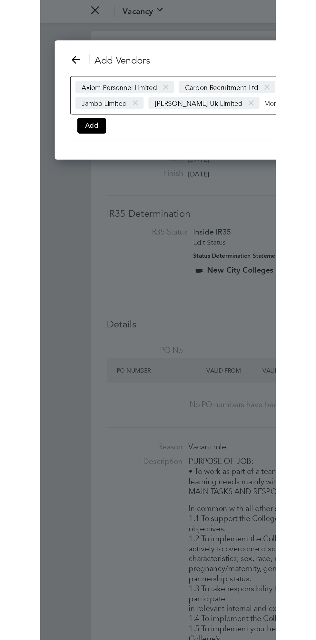
scroll to position [80, 297]
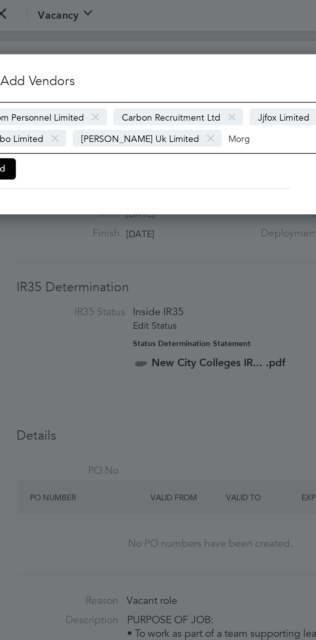
click at [161, 71] on input "Morg" at bounding box center [170, 69] width 40 height 8
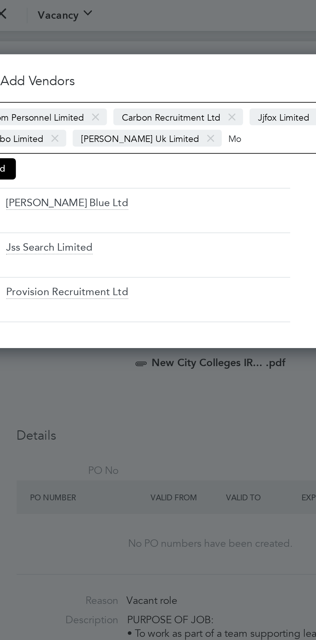
scroll to position [3, 3]
type input "M"
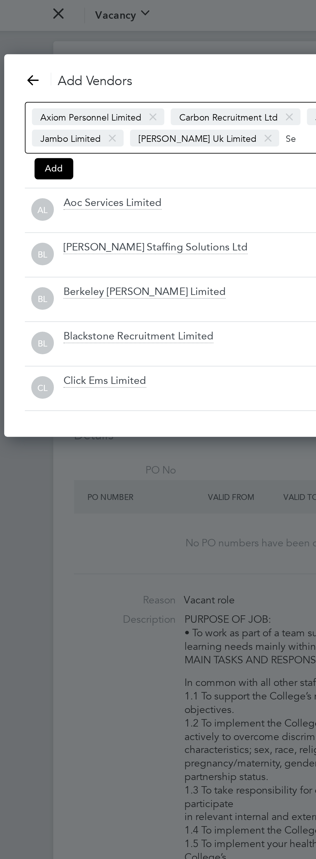
type input "S"
click at [39, 84] on button "Add" at bounding box center [34, 84] width 19 height 10
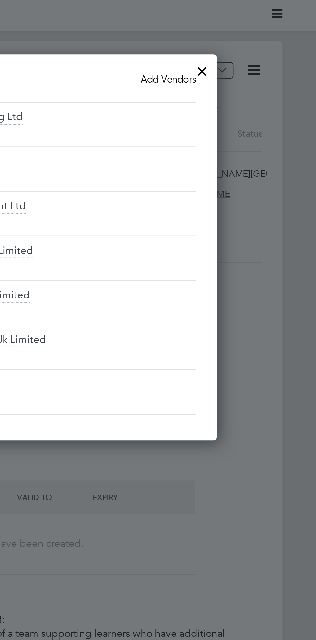
click at [246, 33] on div at bounding box center [242, 34] width 12 height 12
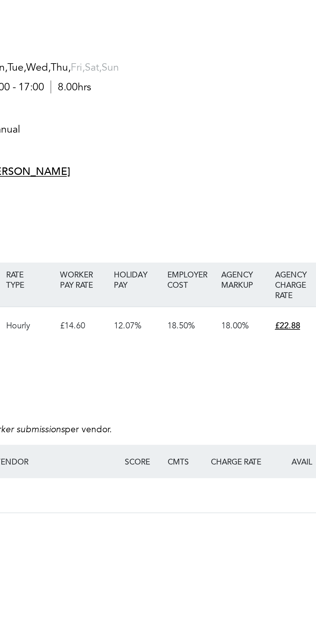
scroll to position [823, 0]
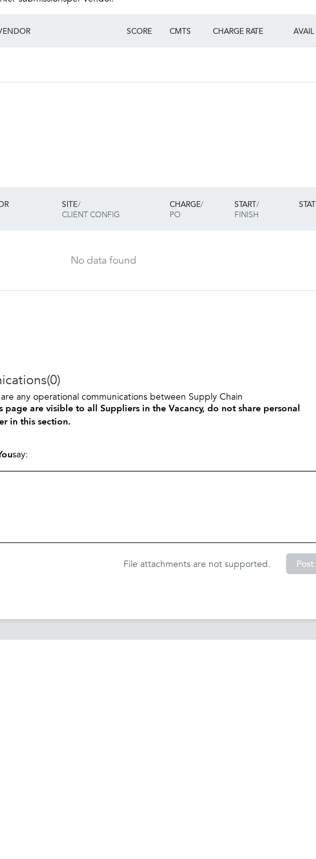
scroll to position [698, 0]
